Goal: Task Accomplishment & Management: Use online tool/utility

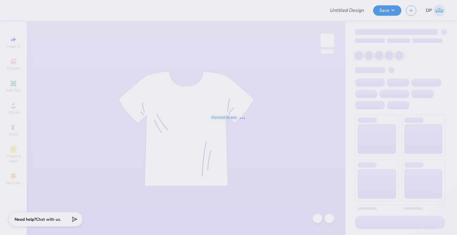
type input "Delta Zeta Rose Bowl"
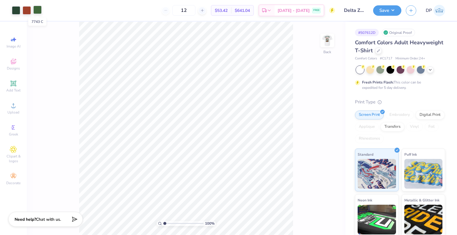
click at [37, 12] on div at bounding box center [37, 10] width 8 height 8
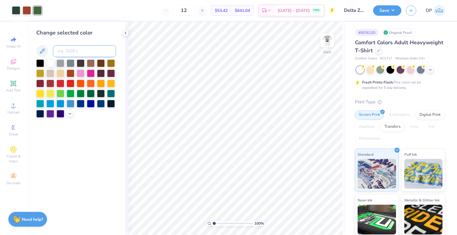
click at [95, 49] on input at bounding box center [84, 51] width 63 height 12
type input "c"
type input "553"
click at [28, 9] on div at bounding box center [27, 10] width 8 height 8
click at [76, 52] on input at bounding box center [84, 51] width 63 height 12
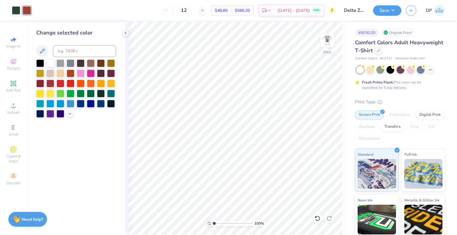
click at [415, 120] on div "Digital Print" at bounding box center [429, 115] width 29 height 9
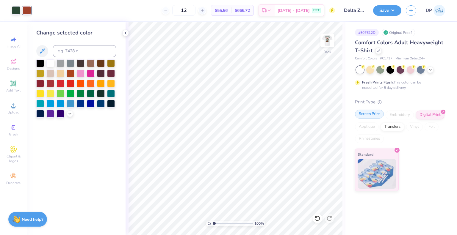
click at [372, 114] on div "Screen Print" at bounding box center [369, 114] width 29 height 9
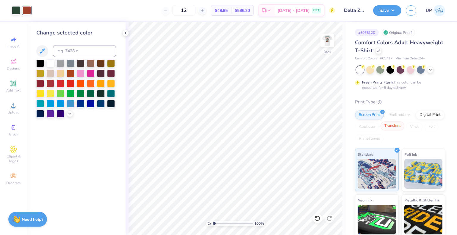
click at [404, 125] on div "Transfers" at bounding box center [392, 126] width 24 height 9
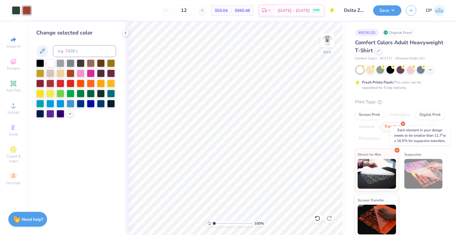
click at [421, 171] on img at bounding box center [423, 174] width 38 height 30
click at [370, 209] on img at bounding box center [376, 219] width 38 height 30
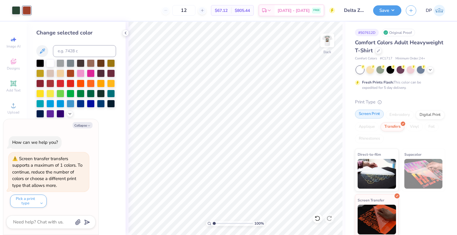
click at [375, 117] on div "Screen Print" at bounding box center [369, 114] width 29 height 9
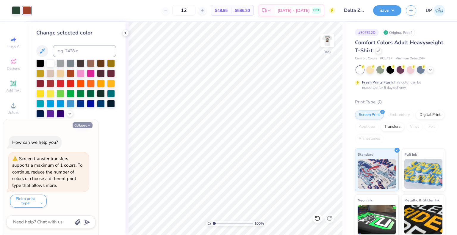
click at [77, 127] on button "Collapse" at bounding box center [83, 125] width 20 height 6
type textarea "x"
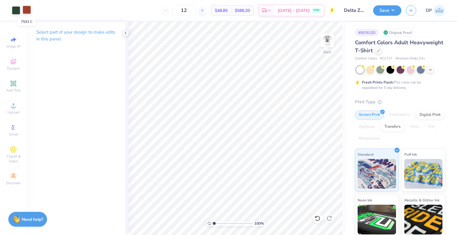
click at [25, 9] on div at bounding box center [27, 10] width 8 height 8
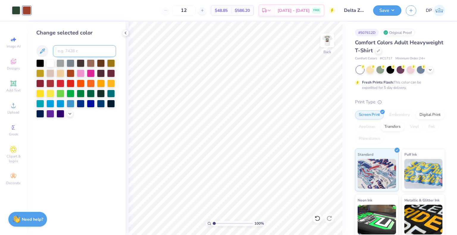
click at [77, 49] on input at bounding box center [84, 51] width 63 height 12
type input "553"
click at [326, 41] on img at bounding box center [327, 41] width 24 height 24
click at [40, 9] on div at bounding box center [37, 10] width 8 height 8
click at [80, 58] on div "Change selected color 553" at bounding box center [76, 73] width 80 height 89
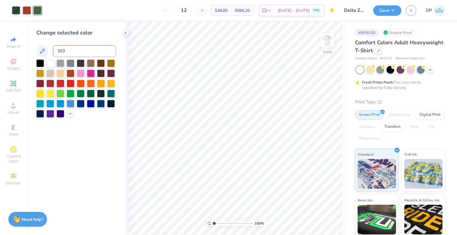
click at [81, 49] on input "553" at bounding box center [84, 51] width 63 height 12
click at [24, 7] on div at bounding box center [27, 10] width 8 height 8
click at [96, 54] on input at bounding box center [84, 51] width 63 height 12
type input "553"
click at [327, 45] on img at bounding box center [327, 41] width 24 height 24
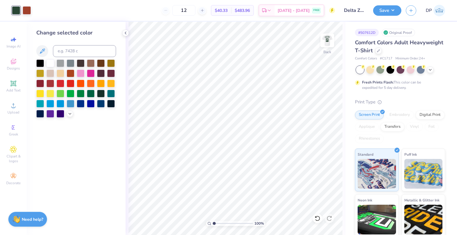
click at [27, 7] on div at bounding box center [27, 10] width 8 height 8
click at [77, 52] on input at bounding box center [84, 51] width 63 height 12
type input "553"
